Goal: Information Seeking & Learning: Learn about a topic

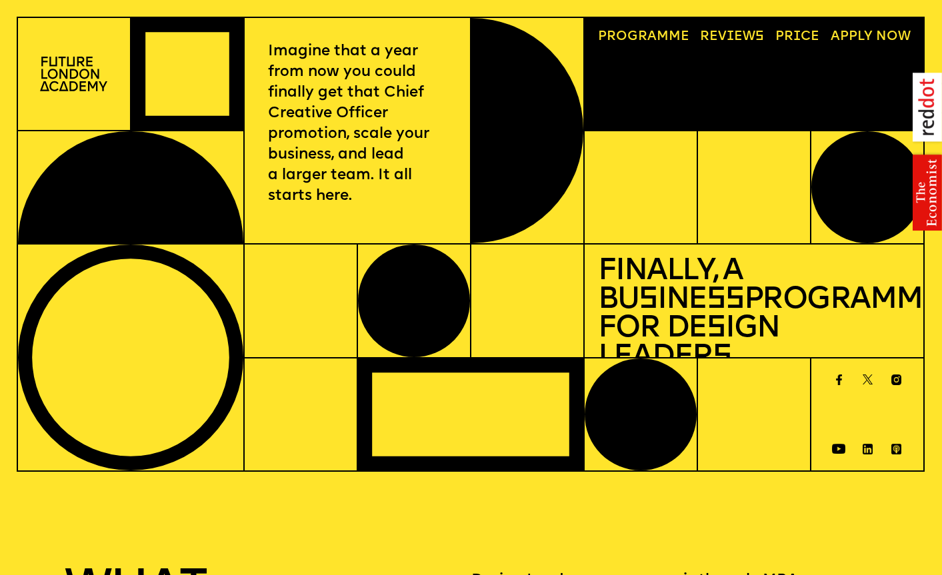
click at [792, 38] on link "Price" at bounding box center [797, 37] width 57 height 26
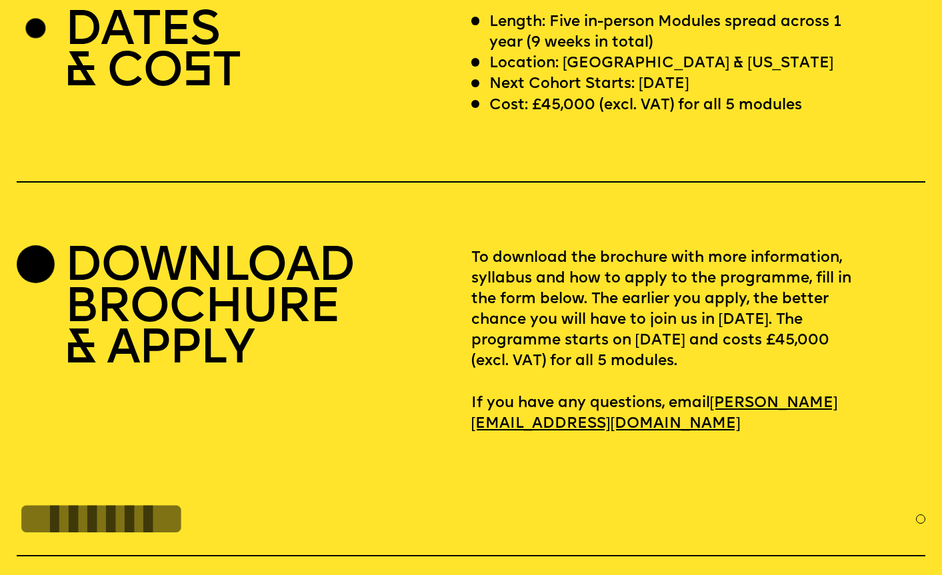
scroll to position [3917, 0]
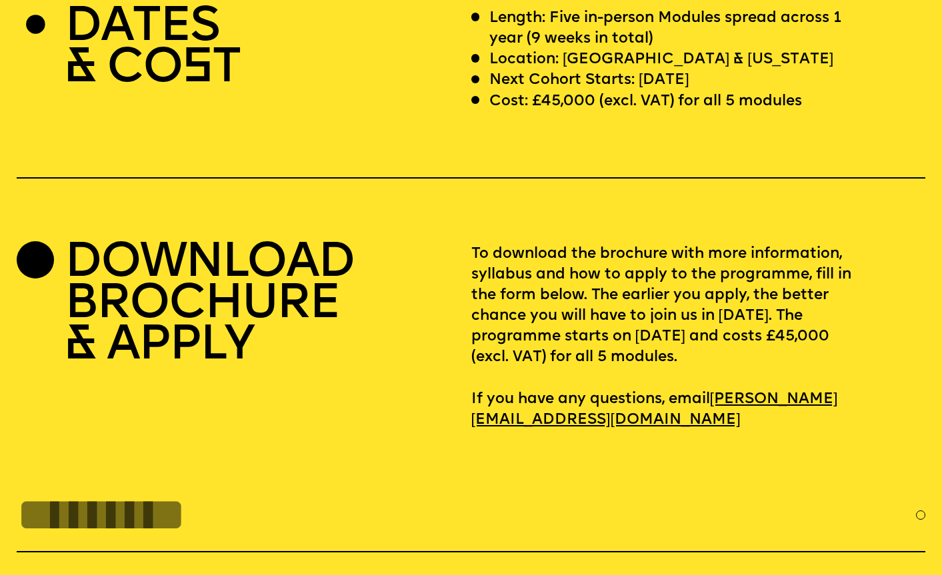
click at [577, 112] on p "Cost: £45,000 (excl. VAT) for all 5 modules" at bounding box center [645, 101] width 313 height 21
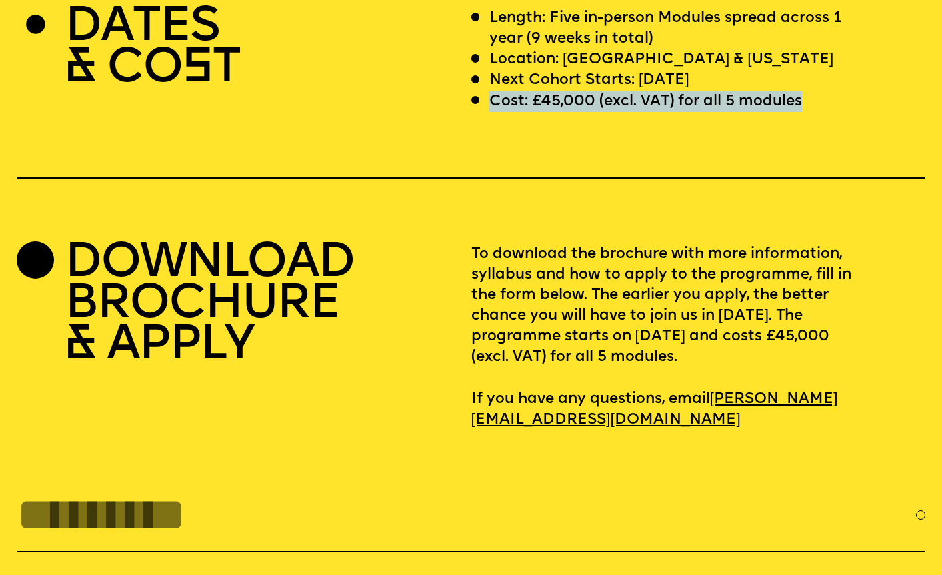
click at [577, 112] on p "Cost: £45,000 (excl. VAT) for all 5 modules" at bounding box center [645, 101] width 313 height 21
copy p "Cost: £45,000 (excl. VAT) for all 5 modules"
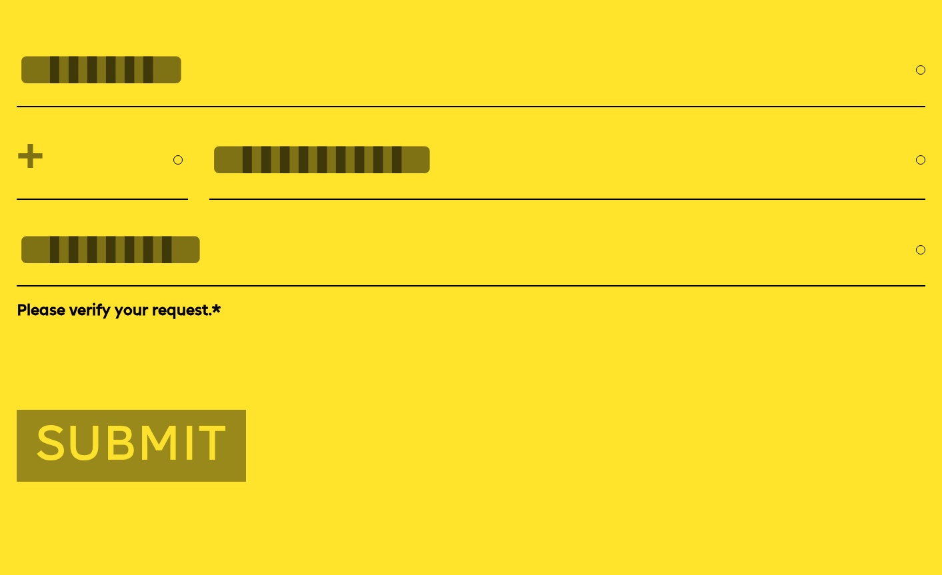
scroll to position [4120, 0]
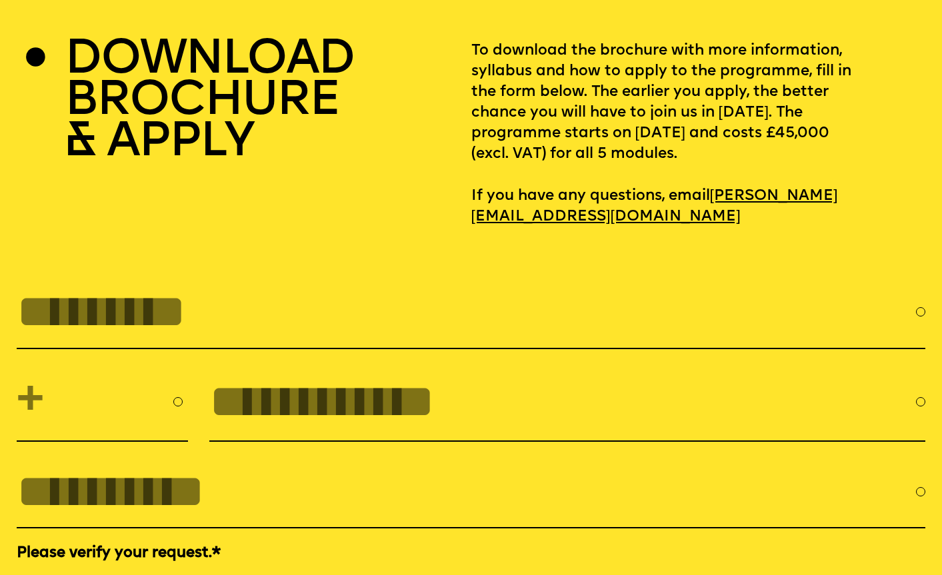
click at [341, 145] on h2 "DOWNLOAD BROCHURE & APPLY" at bounding box center [210, 103] width 290 height 124
click at [278, 154] on h2 "DOWNLOAD BROCHURE & APPLY" at bounding box center [210, 103] width 290 height 124
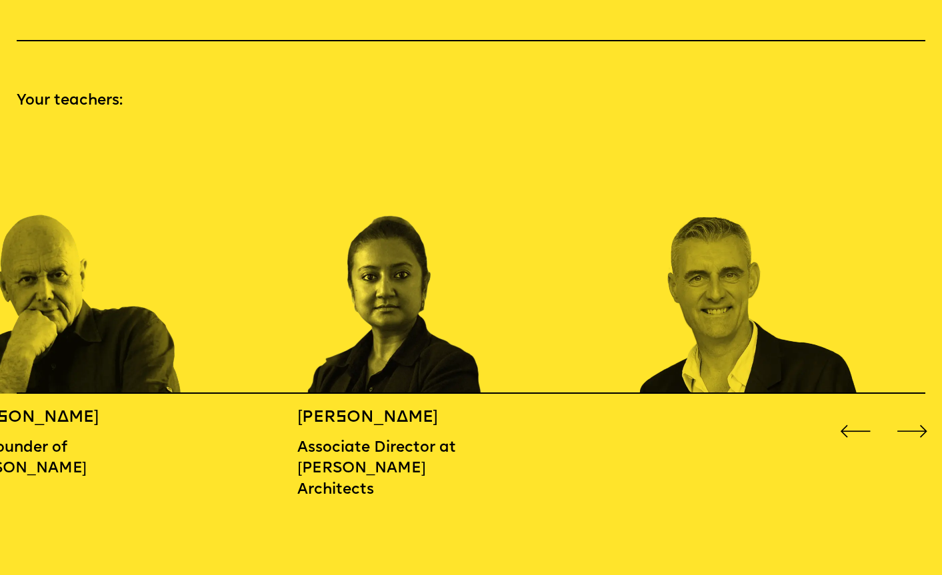
scroll to position [0, 0]
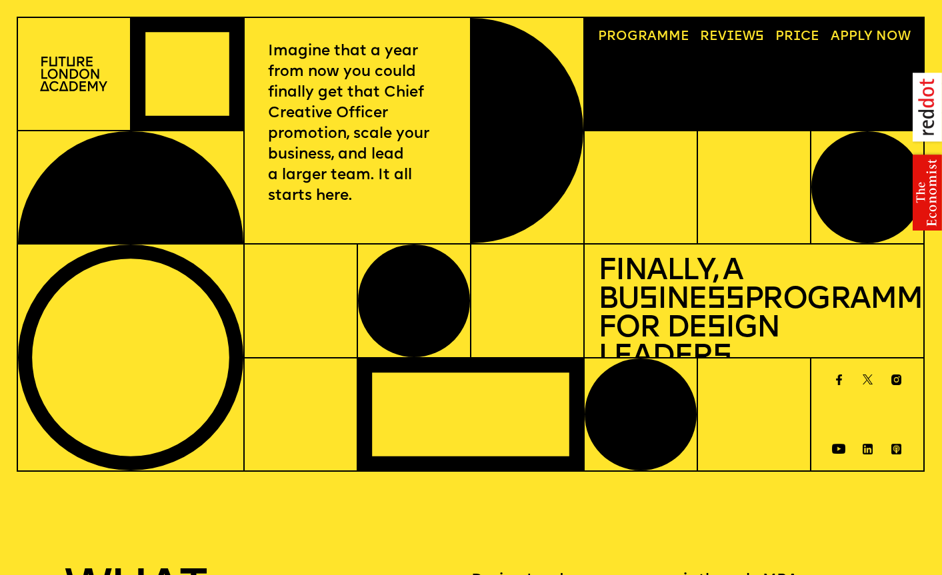
click at [645, 30] on link "Progr a mme" at bounding box center [643, 37] width 105 height 26
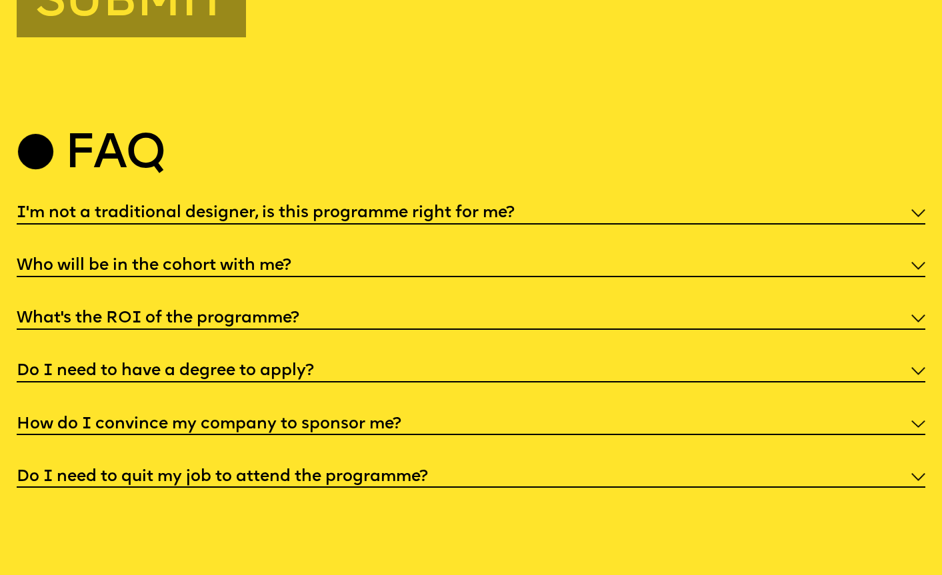
scroll to position [4829, 0]
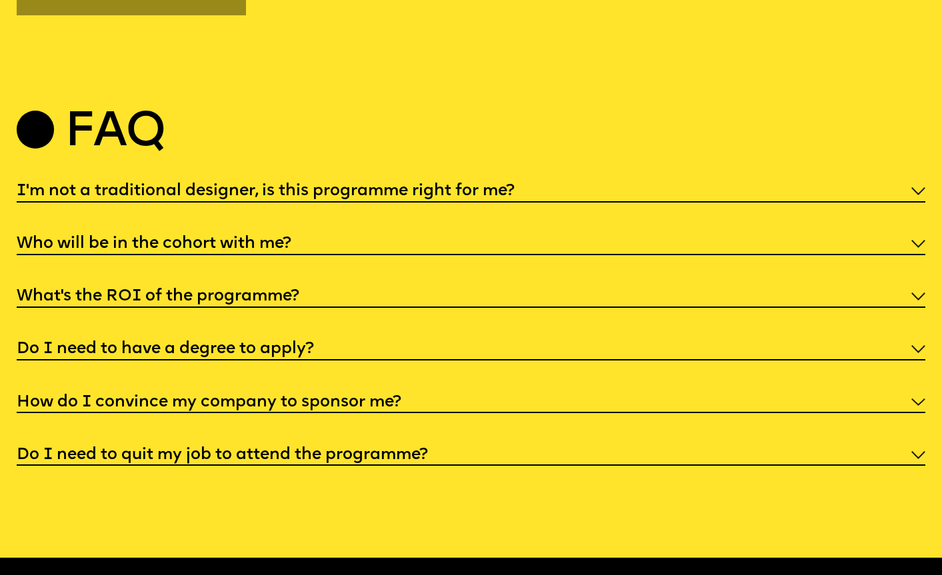
click at [362, 229] on div "Faq I'm not a traditional designer, is this programme right for me? Though the …" at bounding box center [471, 289] width 942 height 353
click at [354, 198] on h5 "I'm not a traditional designer, is this programme right for me?" at bounding box center [266, 191] width 498 height 13
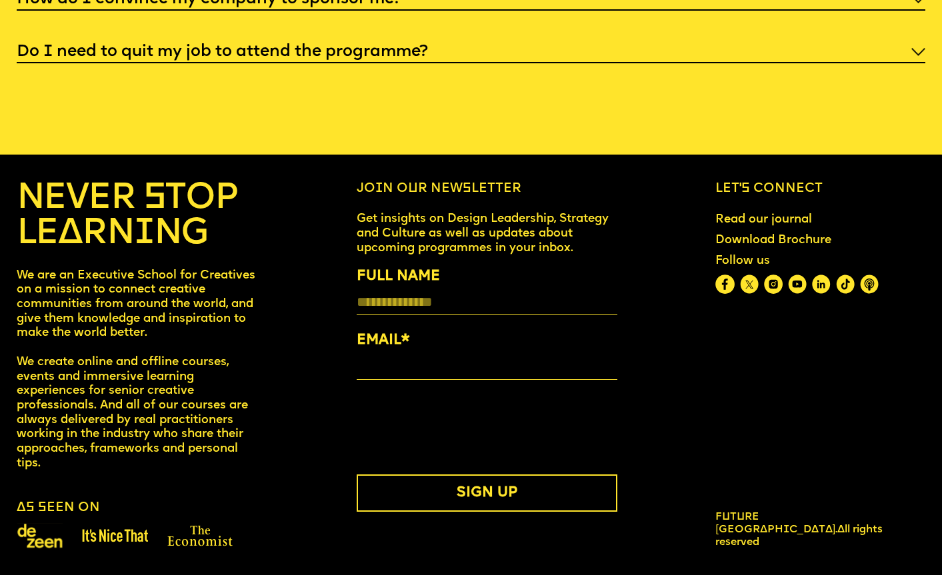
drag, startPoint x: 217, startPoint y: 426, endPoint x: 225, endPoint y: 425, distance: 8.0
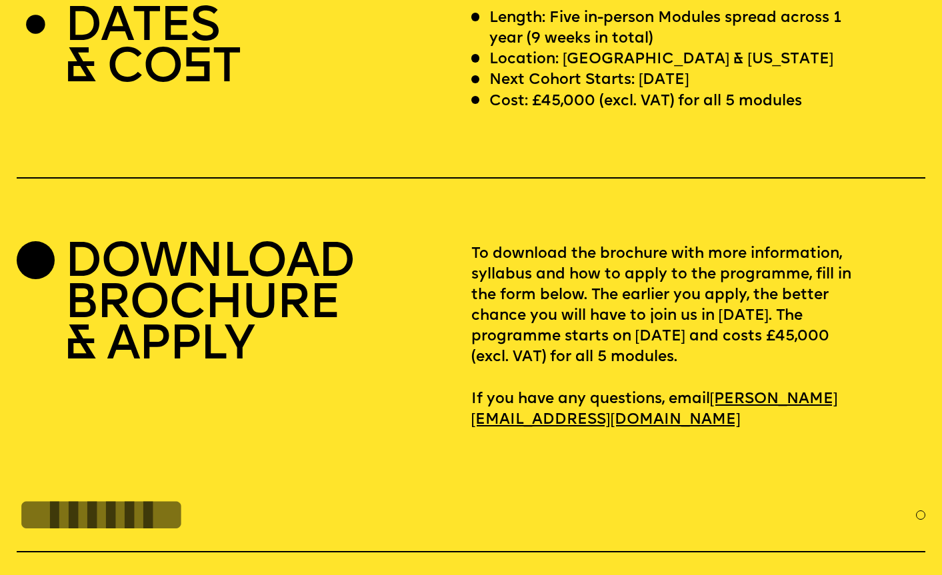
drag, startPoint x: 405, startPoint y: 358, endPoint x: 394, endPoint y: 353, distance: 12.5
